Goal: Use online tool/utility: Utilize a website feature to perform a specific function

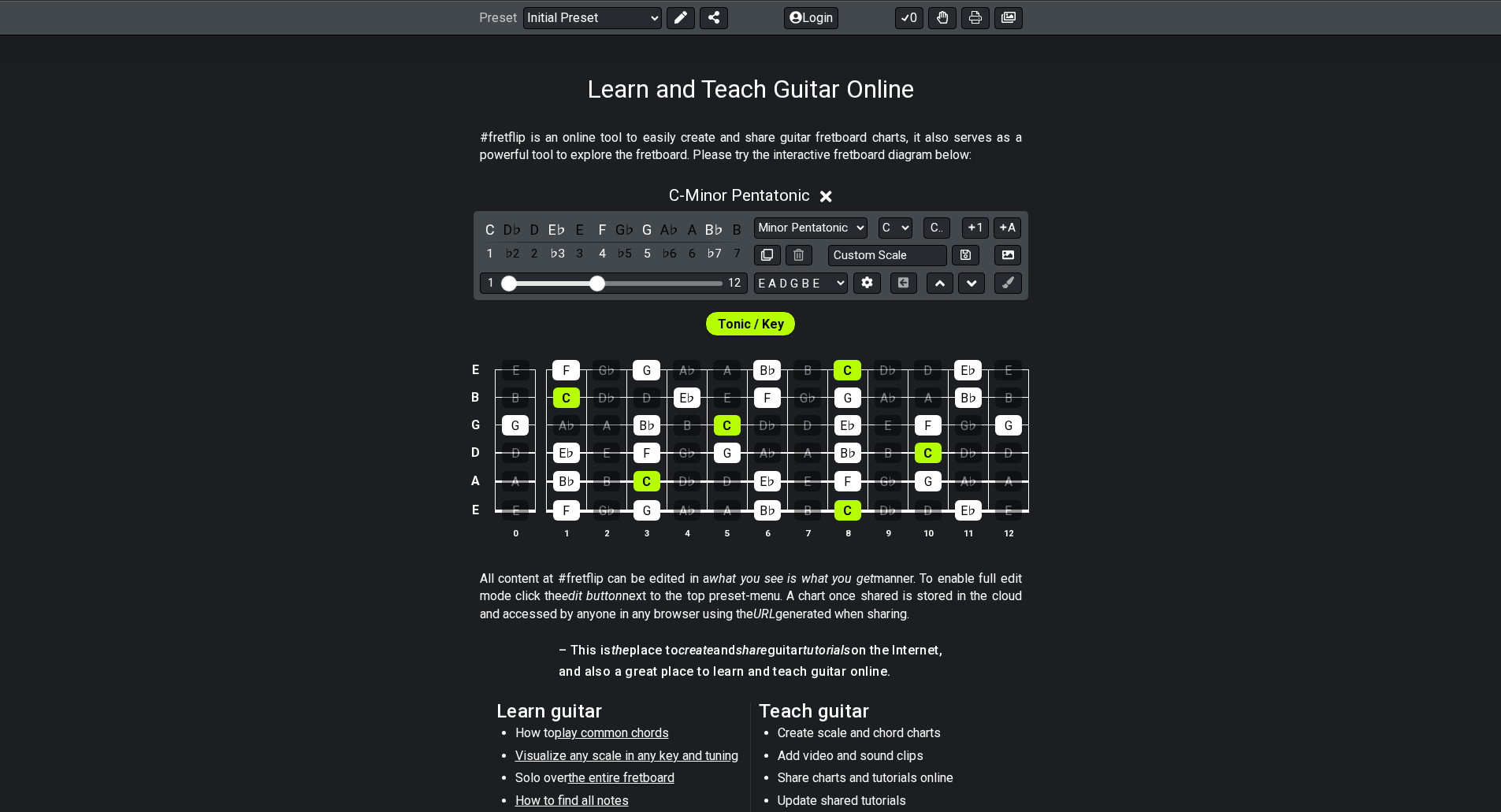
scroll to position [237, 0]
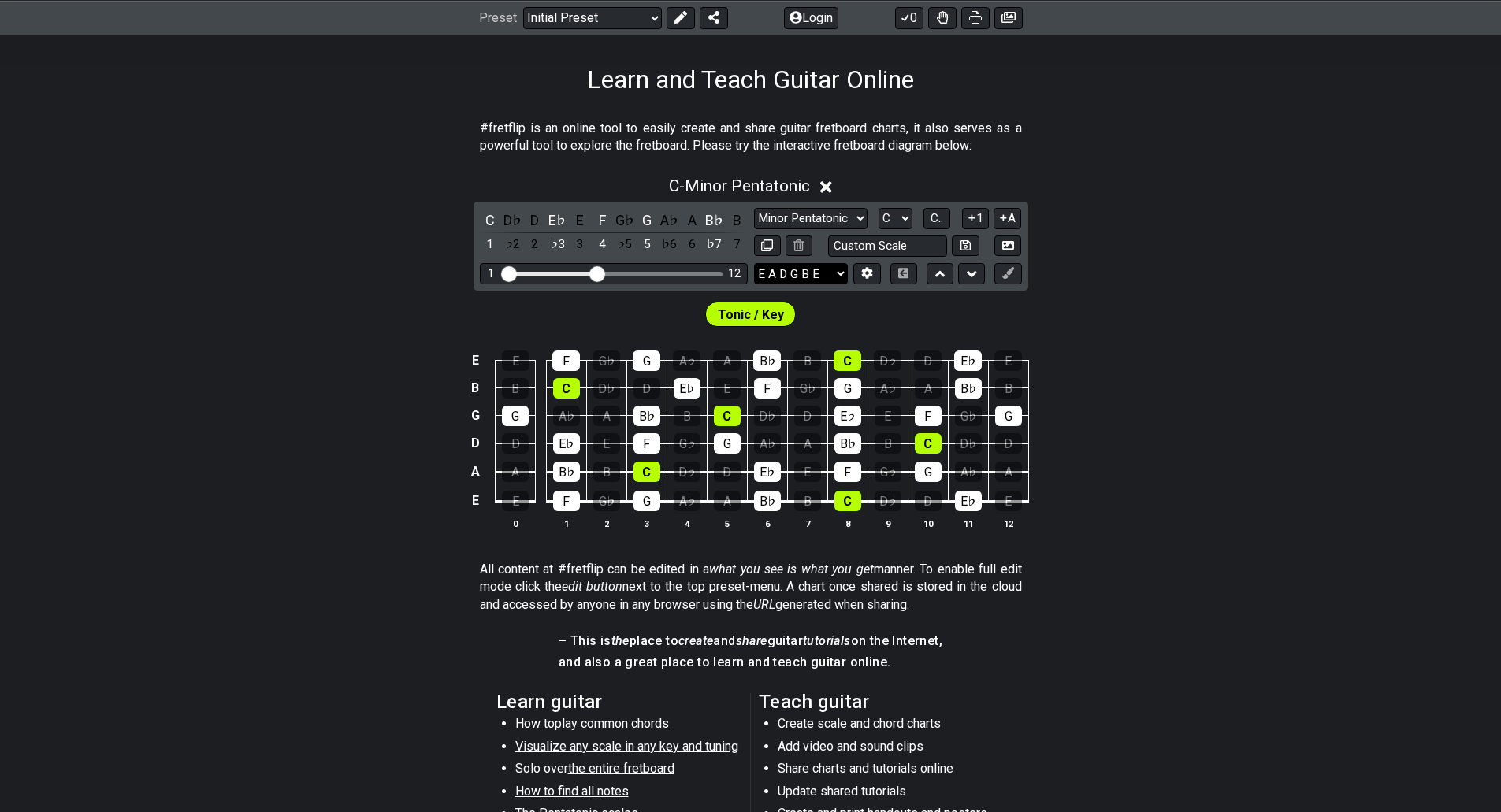
click at [801, 270] on select "E A D G B E E A D G B E E A D G B E B E A D F♯ B A D G C E A D A D G B E E♭ A♭ …" at bounding box center [801, 273] width 94 height 21
select select "D A D F# A D"
click at [754, 263] on select "E A D G B E E A D G B E E A D G B E B E A D F♯ B A D G C E A D A D G B E E♭ A♭ …" at bounding box center [801, 273] width 94 height 21
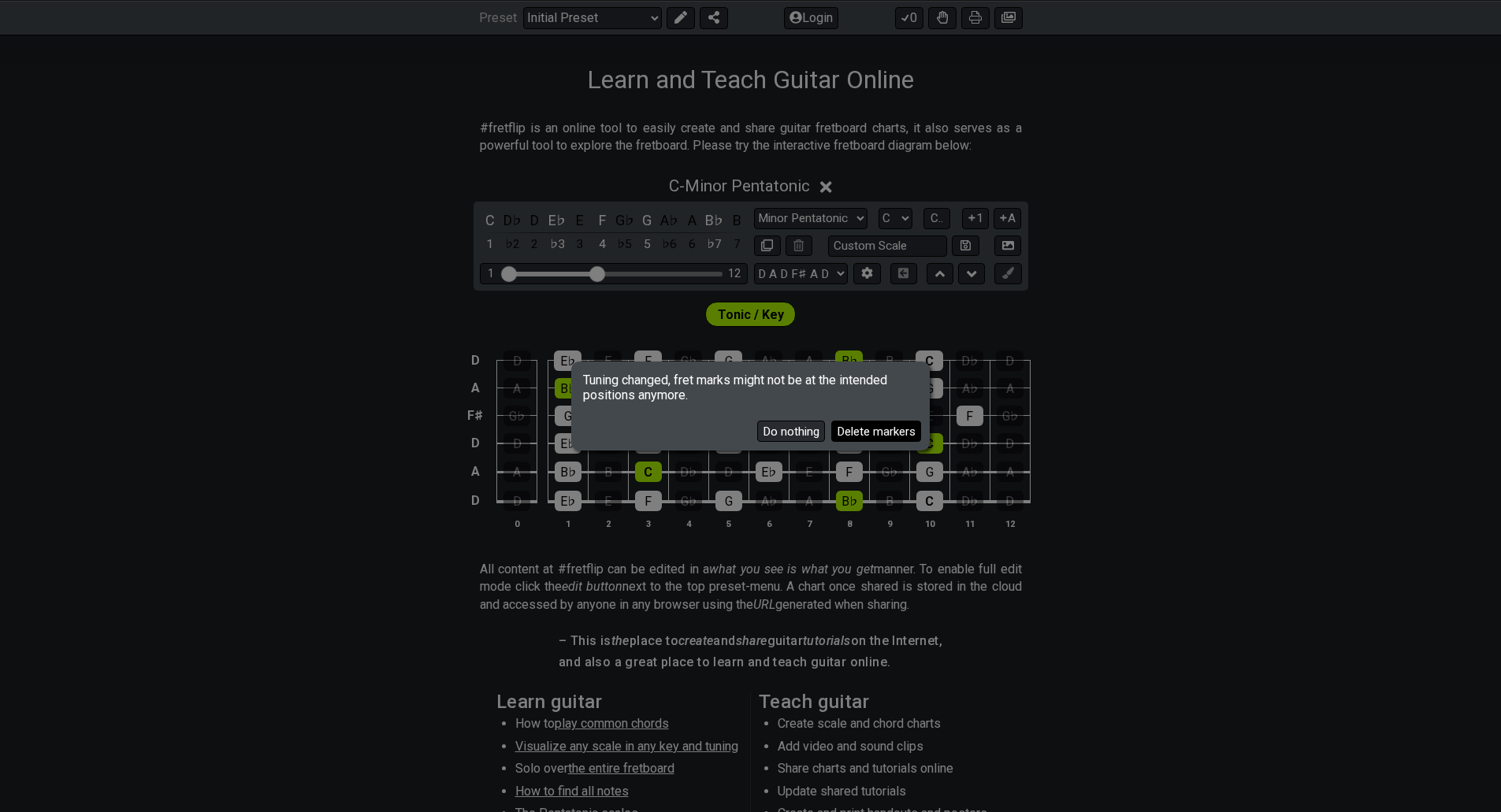
click at [866, 427] on button "Delete markers" at bounding box center [876, 431] width 90 height 21
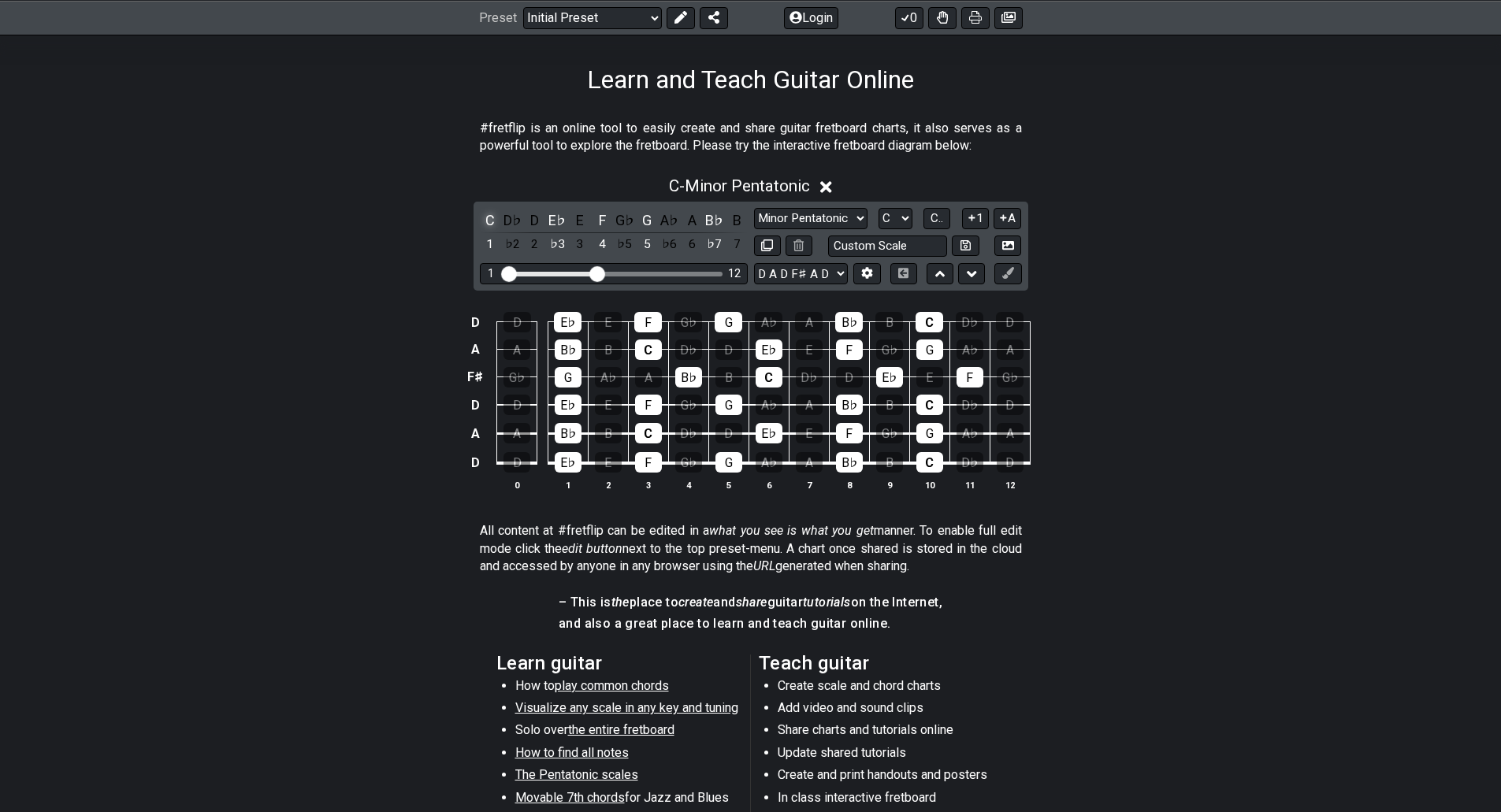
click at [487, 216] on div "C" at bounding box center [490, 220] width 20 height 21
click at [495, 215] on div "C" at bounding box center [490, 220] width 20 height 21
click at [560, 222] on div "E♭" at bounding box center [556, 220] width 20 height 21
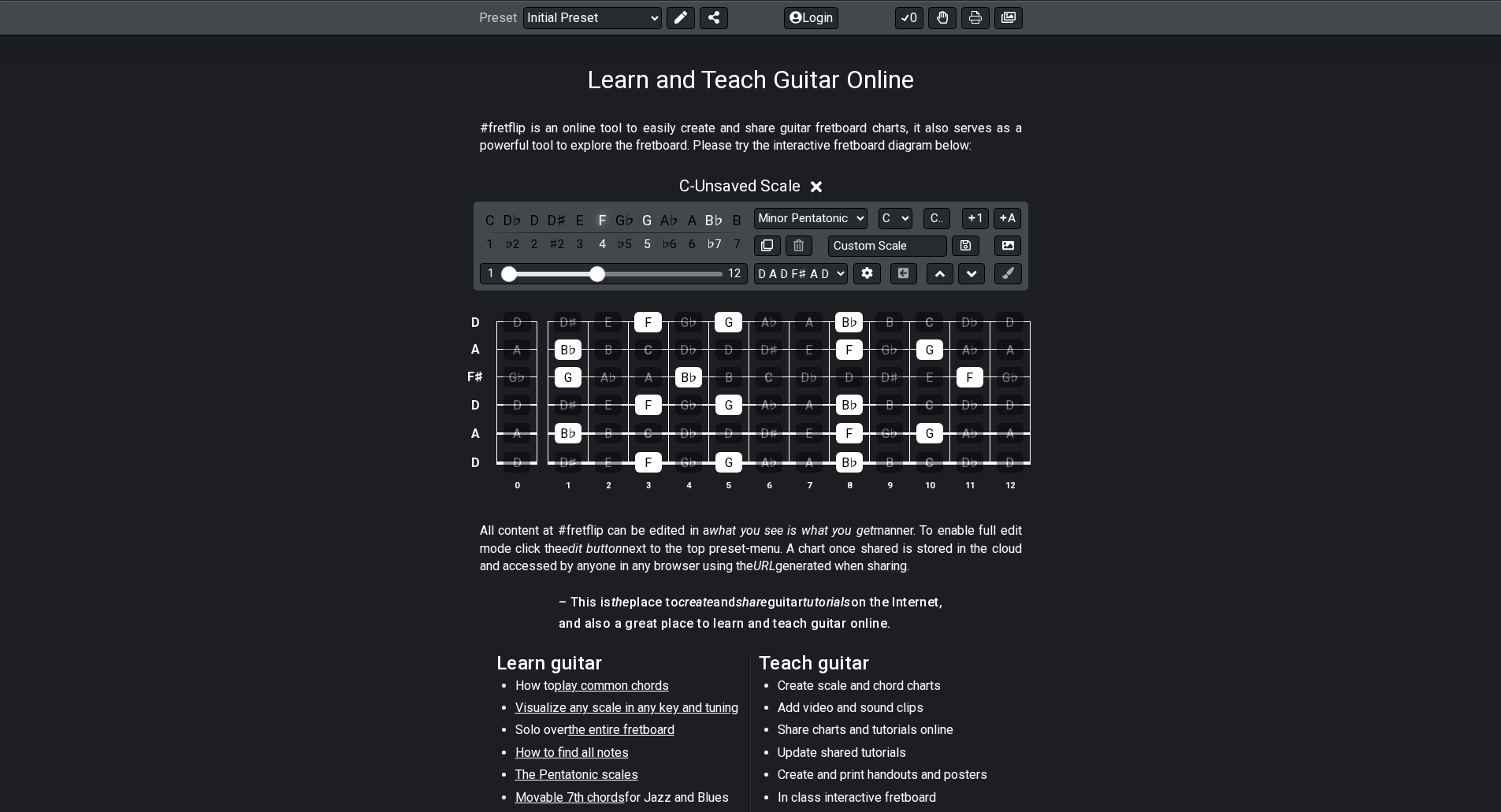
click at [607, 219] on div "F" at bounding box center [601, 220] width 20 height 21
click at [646, 220] on div "G" at bounding box center [647, 220] width 20 height 21
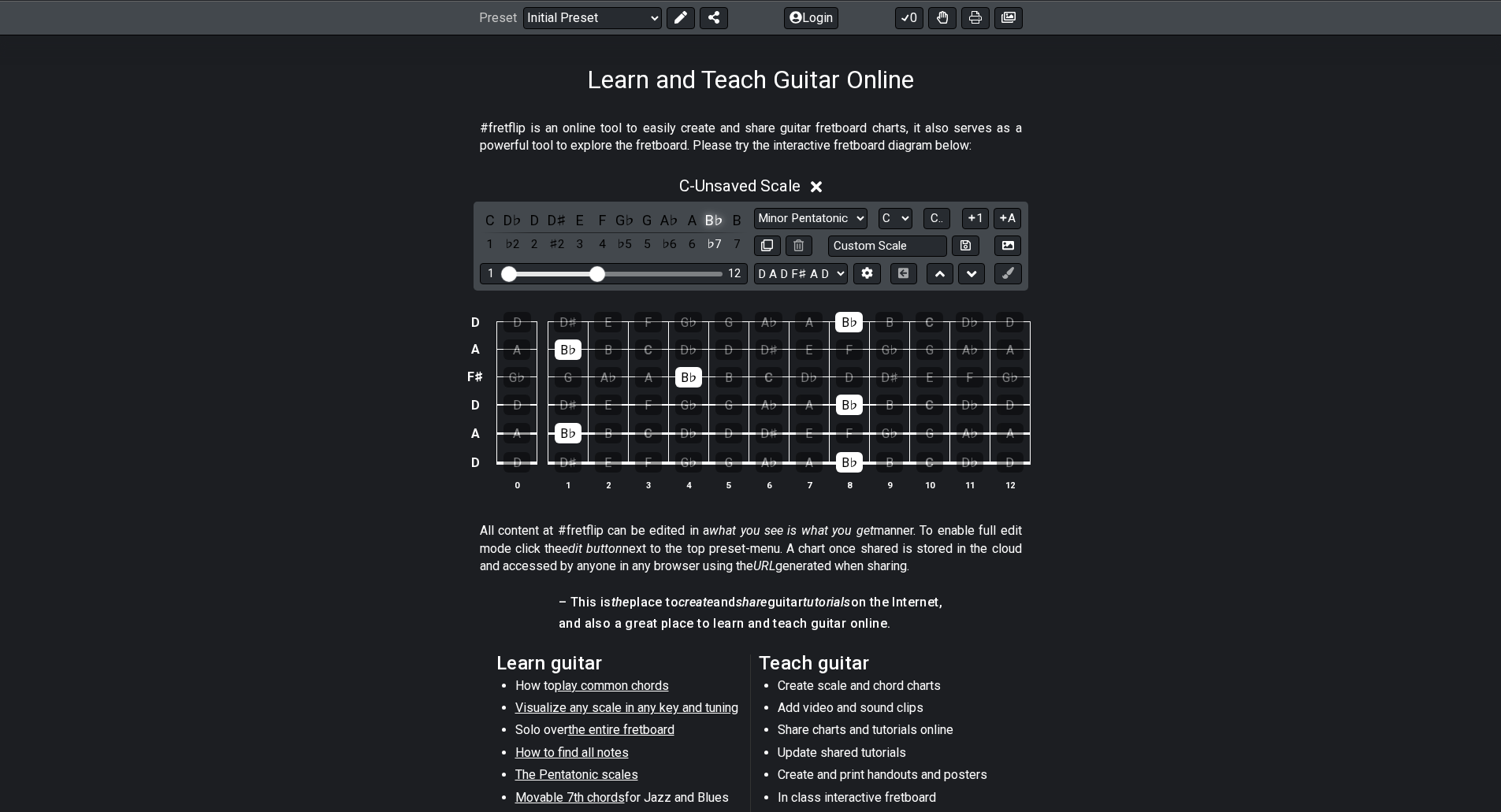
click at [716, 222] on div "B♭" at bounding box center [714, 220] width 20 height 21
click at [537, 218] on div "D" at bounding box center [535, 220] width 20 height 21
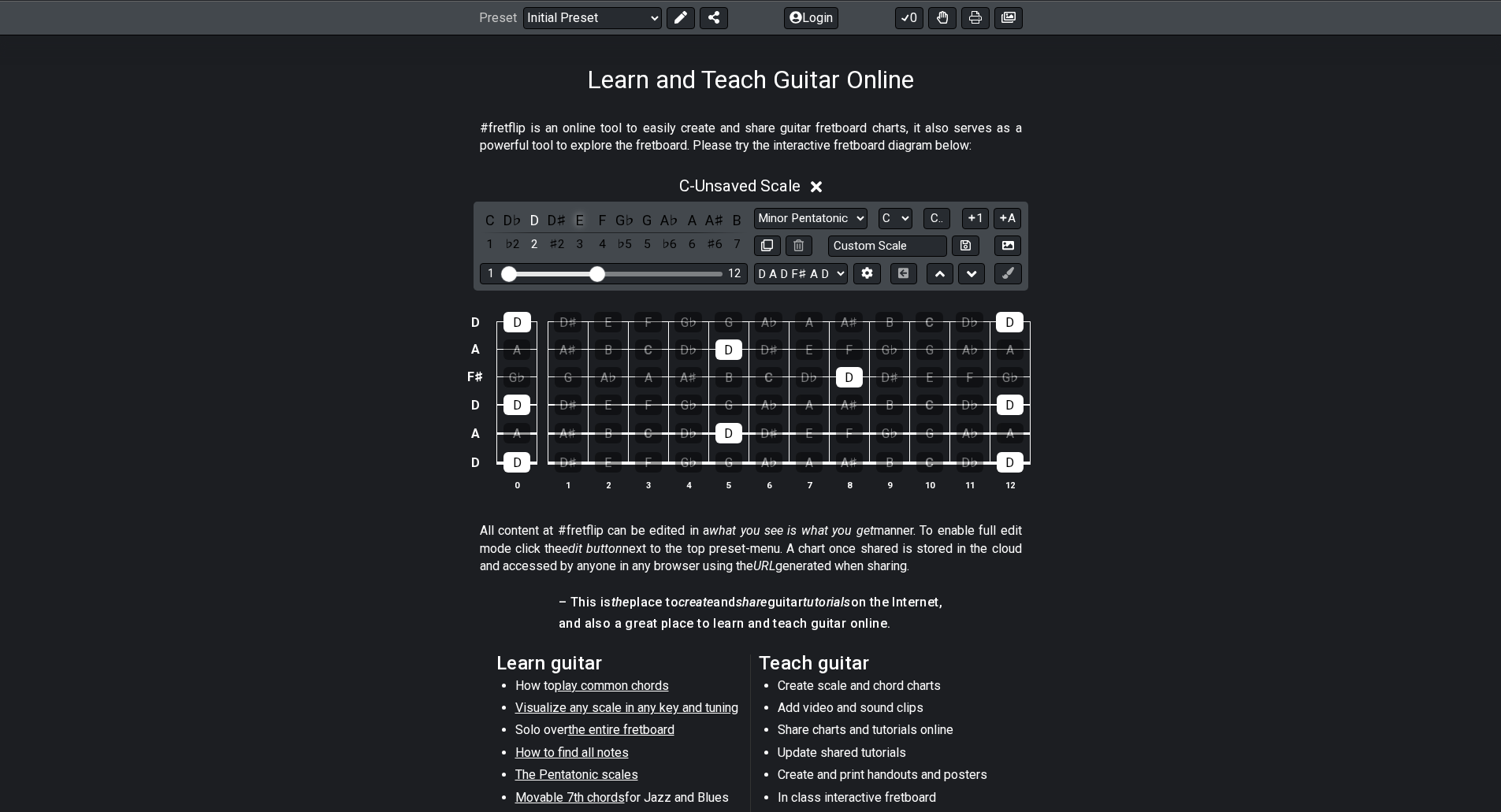
click at [584, 218] on div "E" at bounding box center [579, 220] width 20 height 21
click at [642, 215] on div "G" at bounding box center [647, 220] width 20 height 21
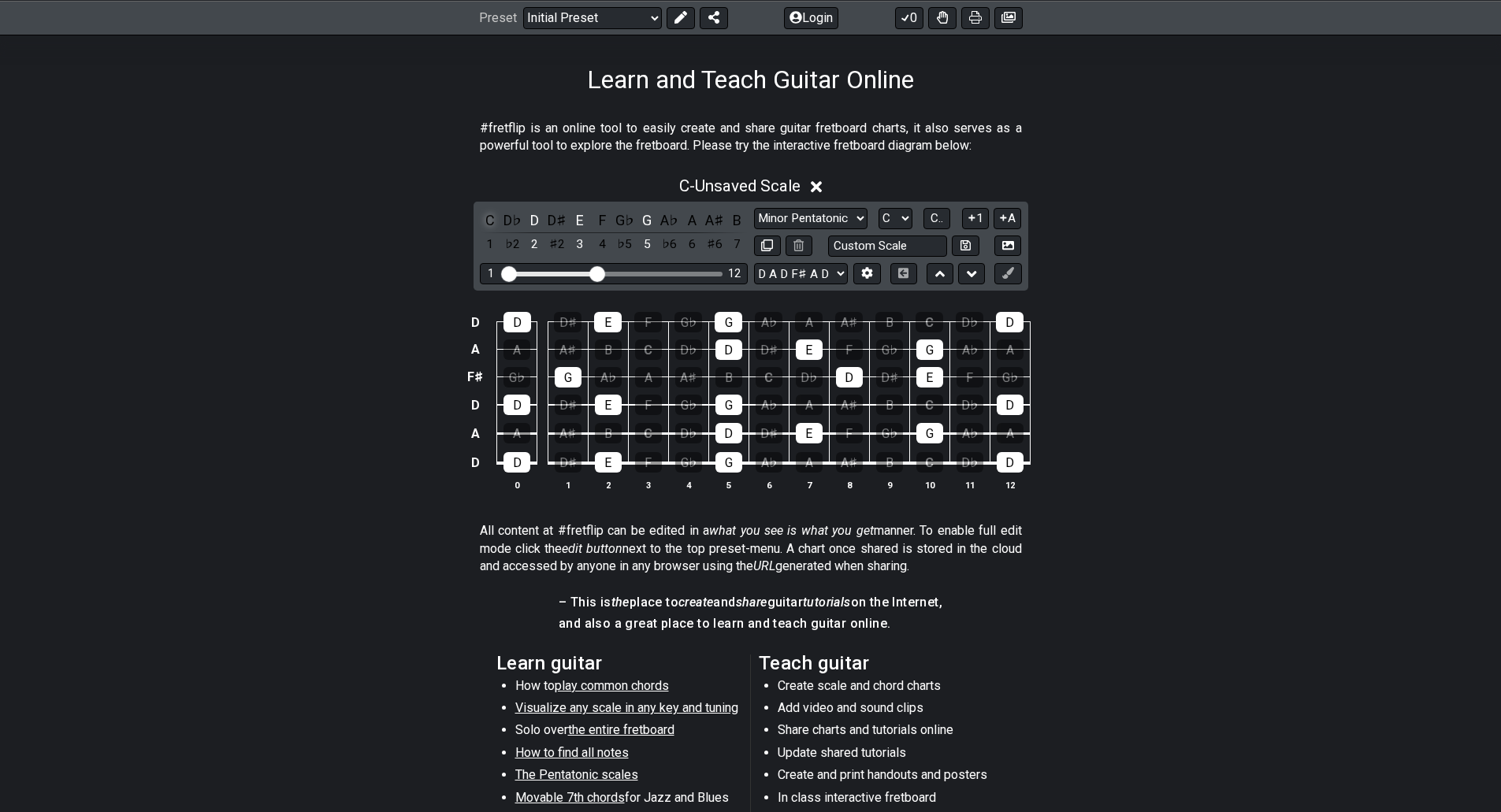
click at [489, 219] on div "C" at bounding box center [490, 220] width 20 height 21
click at [692, 216] on div "A" at bounding box center [691, 220] width 20 height 21
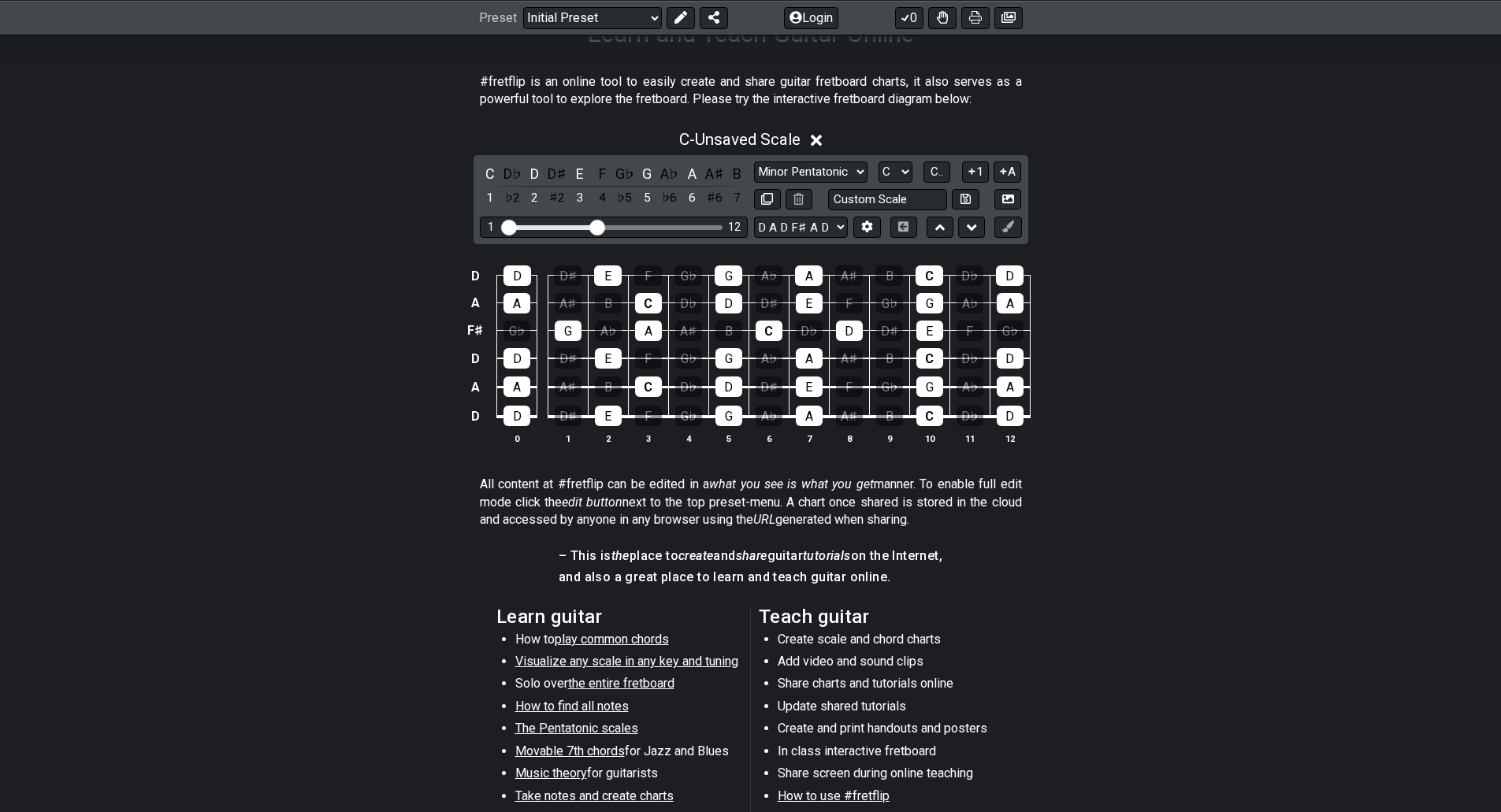
scroll to position [315, 0]
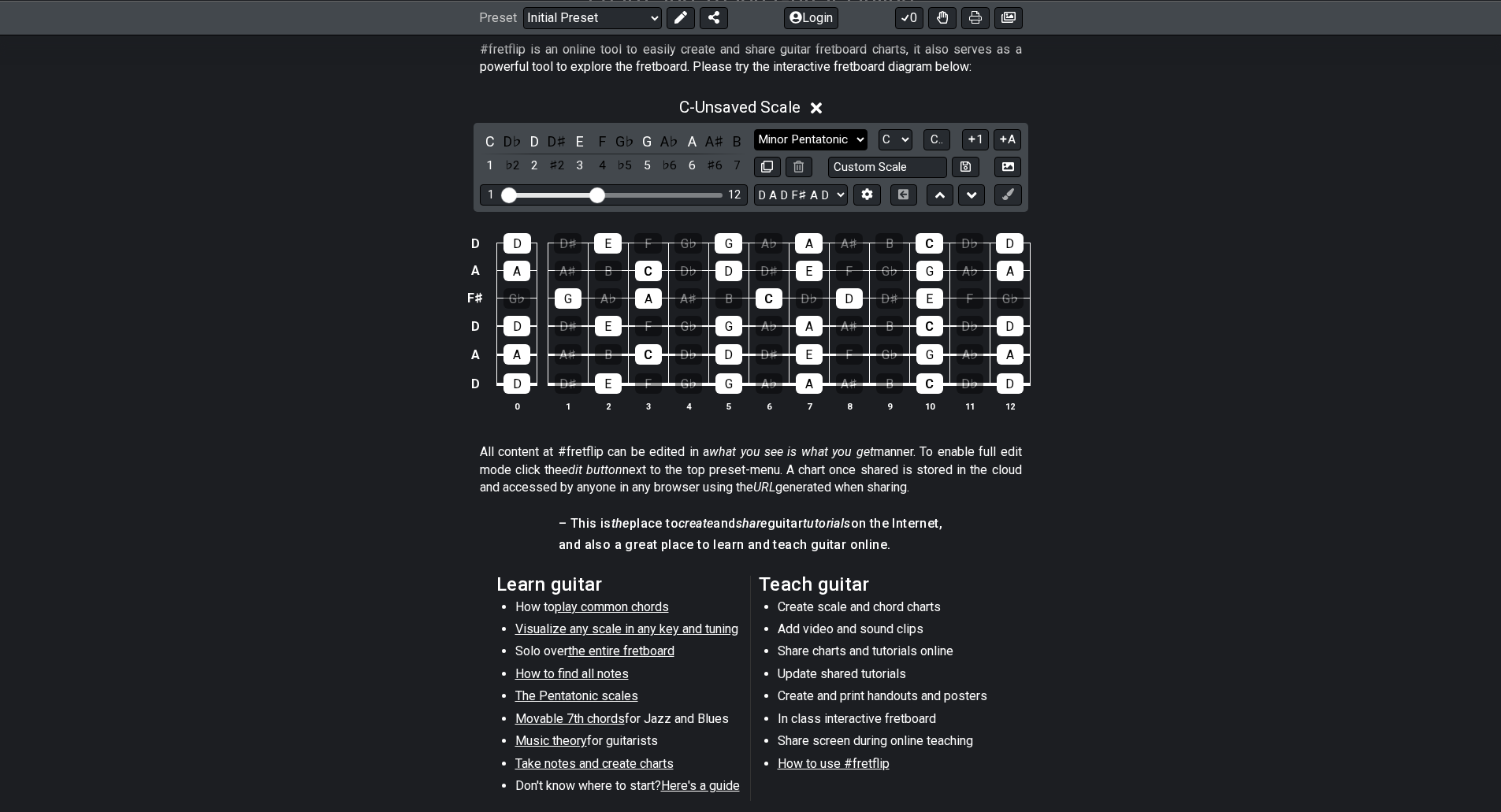
click at [857, 140] on select "Minor Pentatonic Click to edit Minor Pentatonic Major Pentatonic Minor Blues Ma…" at bounding box center [811, 139] width 113 height 21
click at [1122, 192] on div "C - Unsaved Scale C D♭ D D♯ E F G♭ G A♭ A A♯ B 1 ♭2 2 ♯2 3 4 ♭5 5 ♭6 6 ♯6 7 Min…" at bounding box center [750, 261] width 1501 height 346
click at [856, 138] on select "Minor Pentatonic Click to edit Minor Pentatonic Major Pentatonic Minor Blues Ma…" at bounding box center [811, 139] width 113 height 21
click at [1147, 200] on div "C - Unsaved Scale C D♭ D D♯ E F G♭ G A♭ A A♯ B 1 ♭2 2 ♯2 3 4 ♭5 5 ♭6 6 ♯6 7 Min…" at bounding box center [750, 261] width 1501 height 346
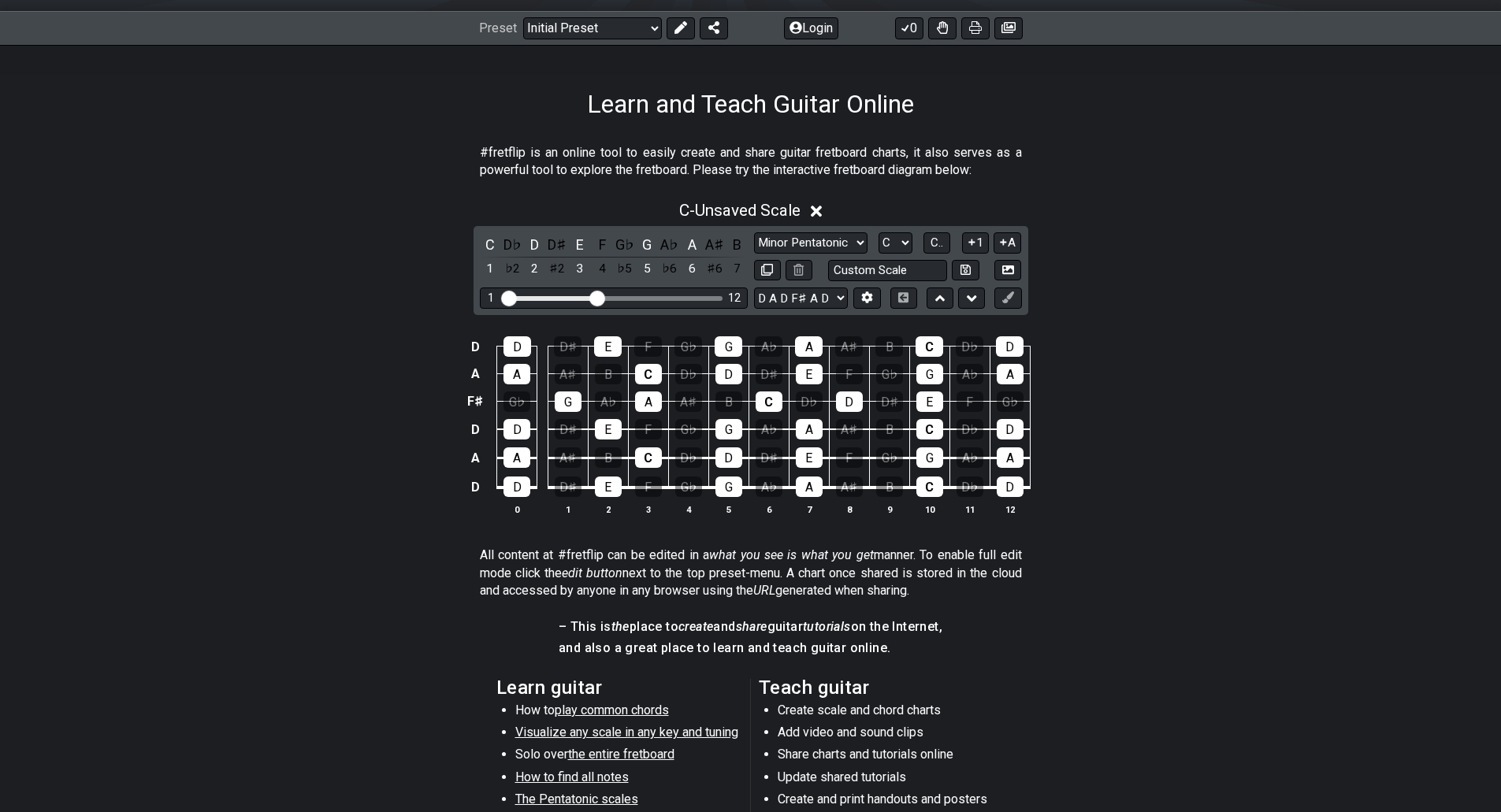
scroll to position [185, 0]
